Goal: Task Accomplishment & Management: Use online tool/utility

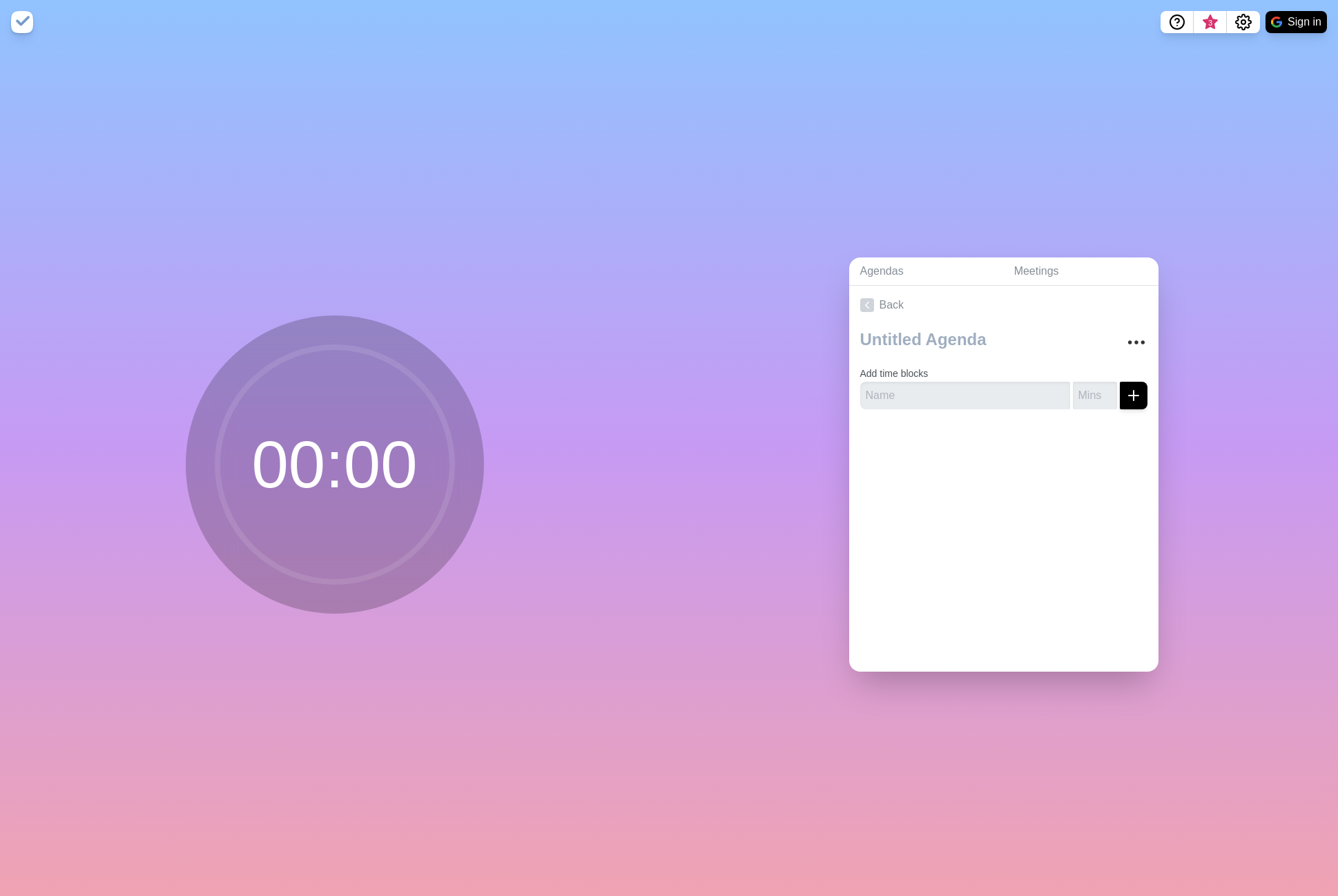
click at [18, 22] on img at bounding box center [22, 22] width 22 height 22
click at [31, 36] on nav "3 Sign in" at bounding box center [669, 22] width 1338 height 44
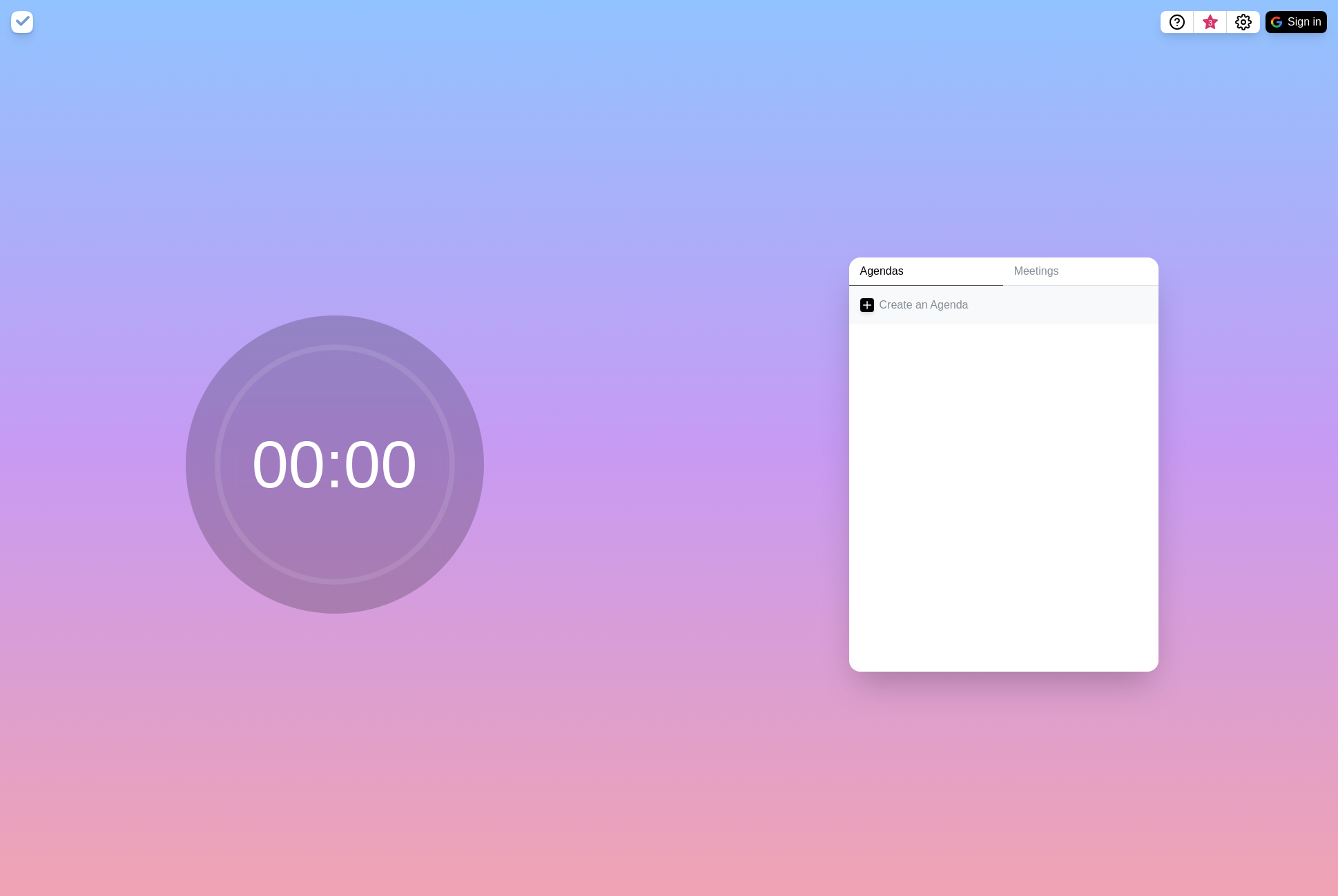
click at [970, 297] on link "Create an Agenda" at bounding box center [1004, 306] width 309 height 39
